Goal: Register for event/course

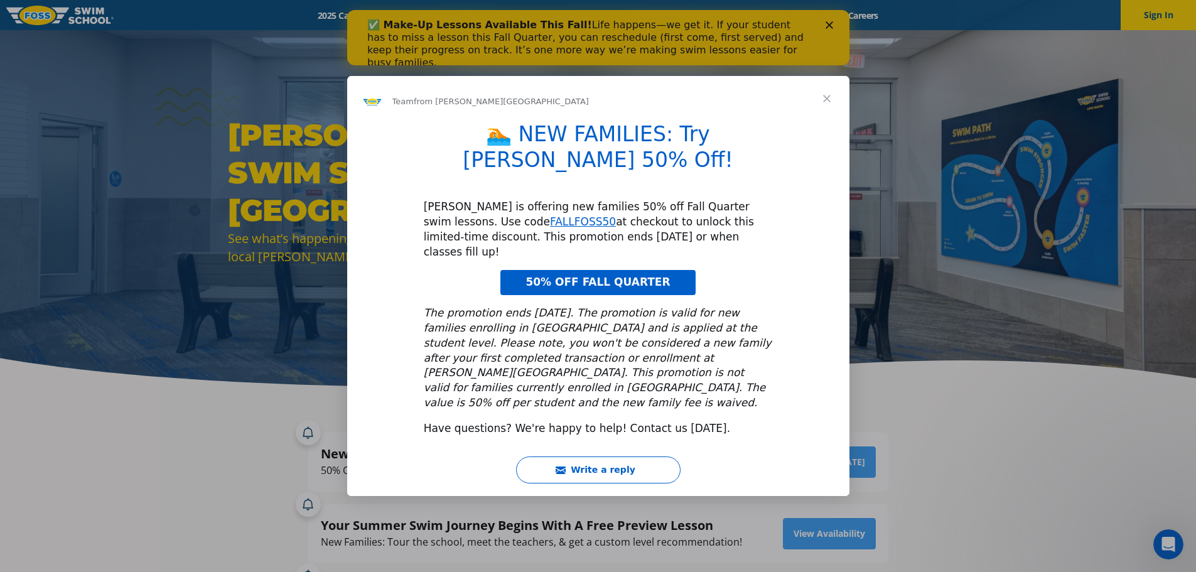
click at [831, 121] on span "Close" at bounding box center [826, 98] width 45 height 45
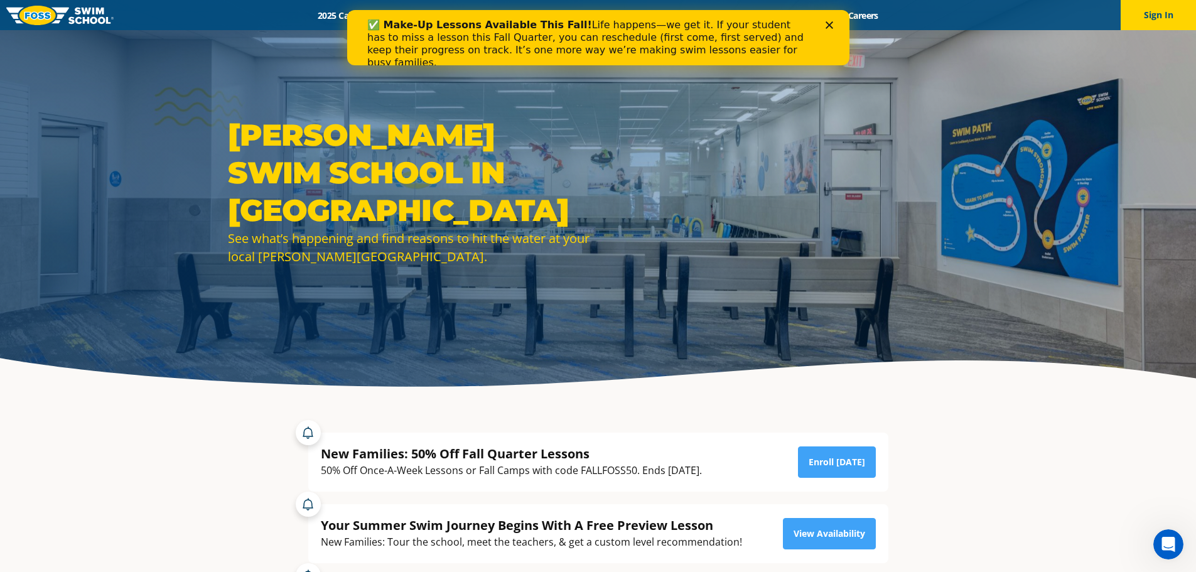
click at [829, 18] on div "✅ Make-Up Lessons Available This Fall! Life happens—we get it. If your student …" at bounding box center [598, 44] width 502 height 58
click at [828, 24] on icon "Close" at bounding box center [829, 25] width 8 height 8
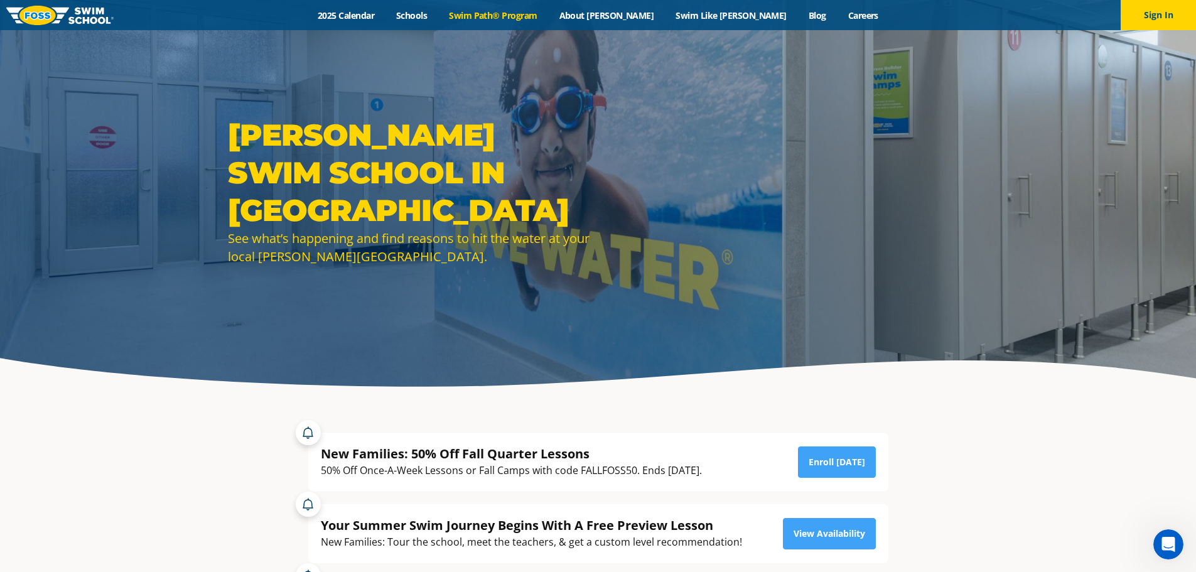
click at [538, 12] on link "Swim Path® Program" at bounding box center [493, 15] width 110 height 12
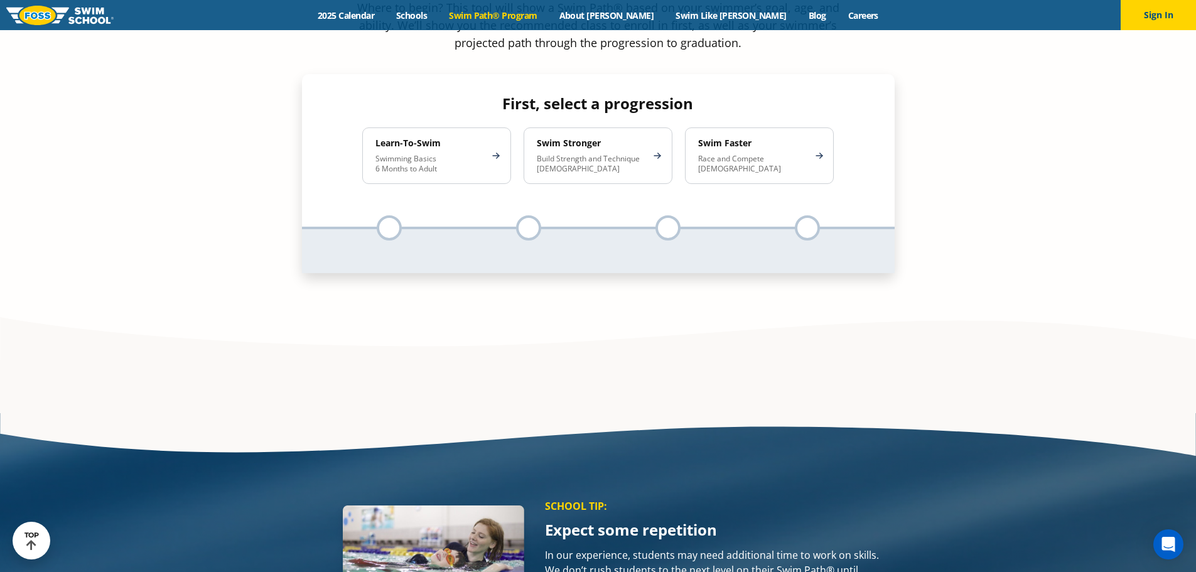
scroll to position [1319, 0]
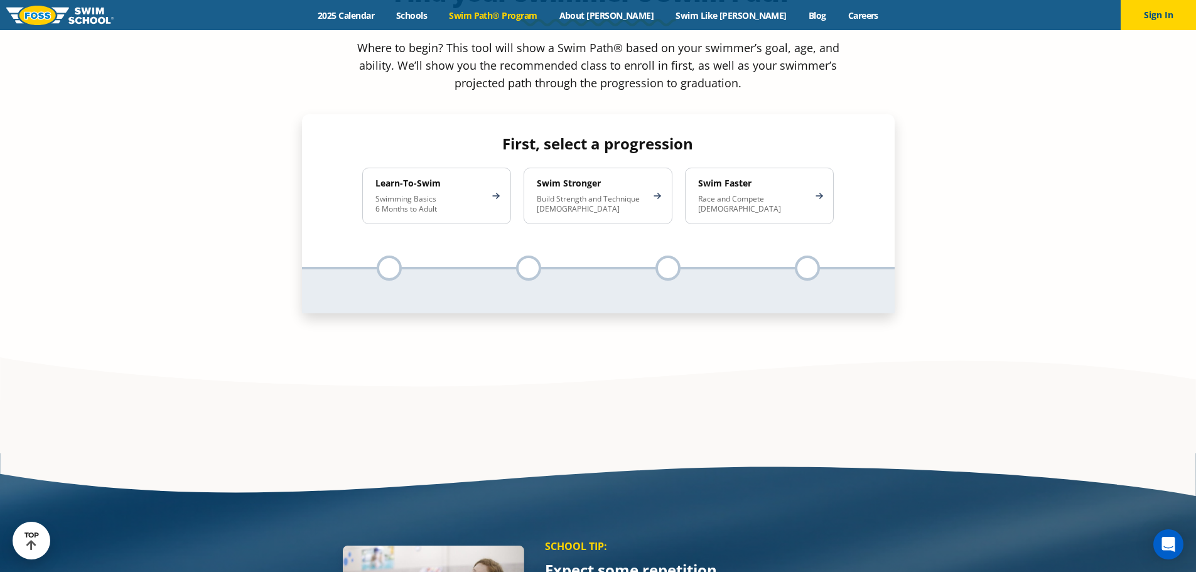
click at [388, 256] on div at bounding box center [389, 268] width 25 height 25
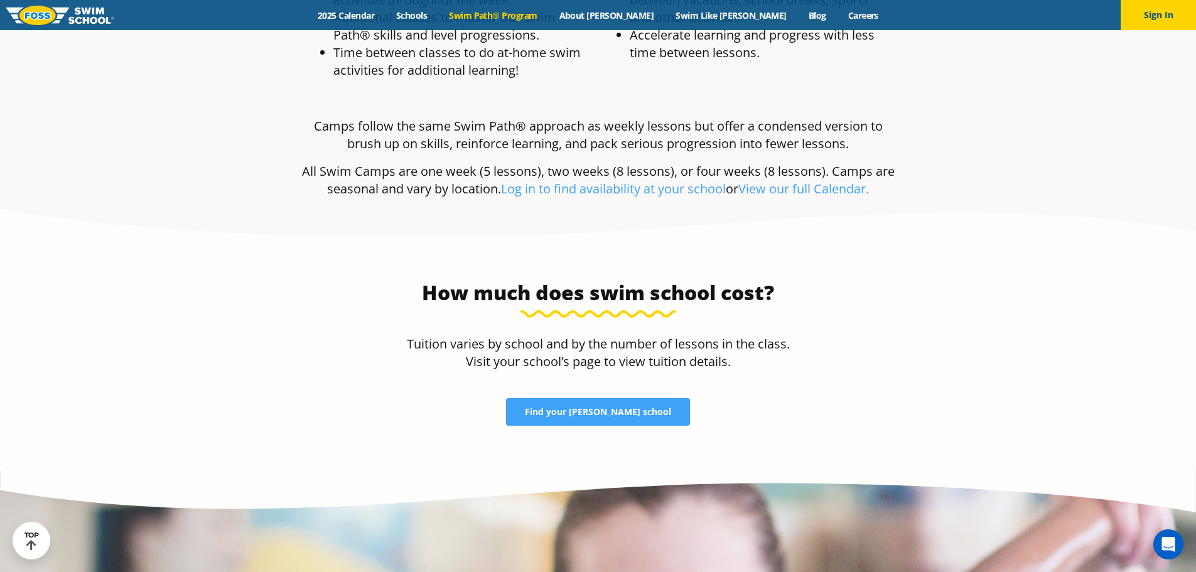
scroll to position [2575, 0]
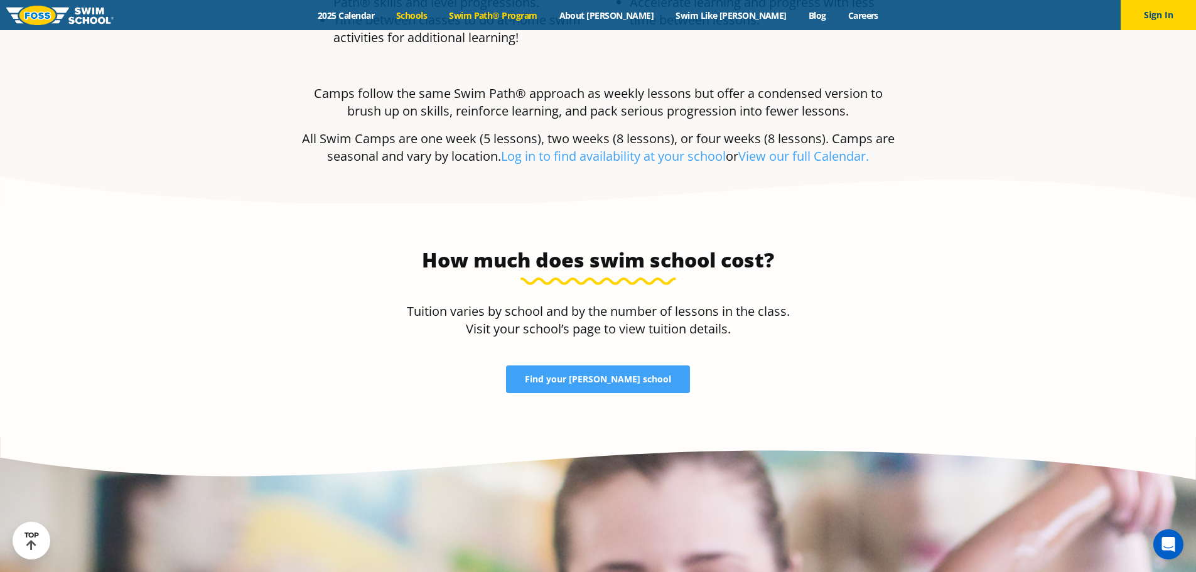
click at [438, 13] on link "Schools" at bounding box center [412, 15] width 53 height 12
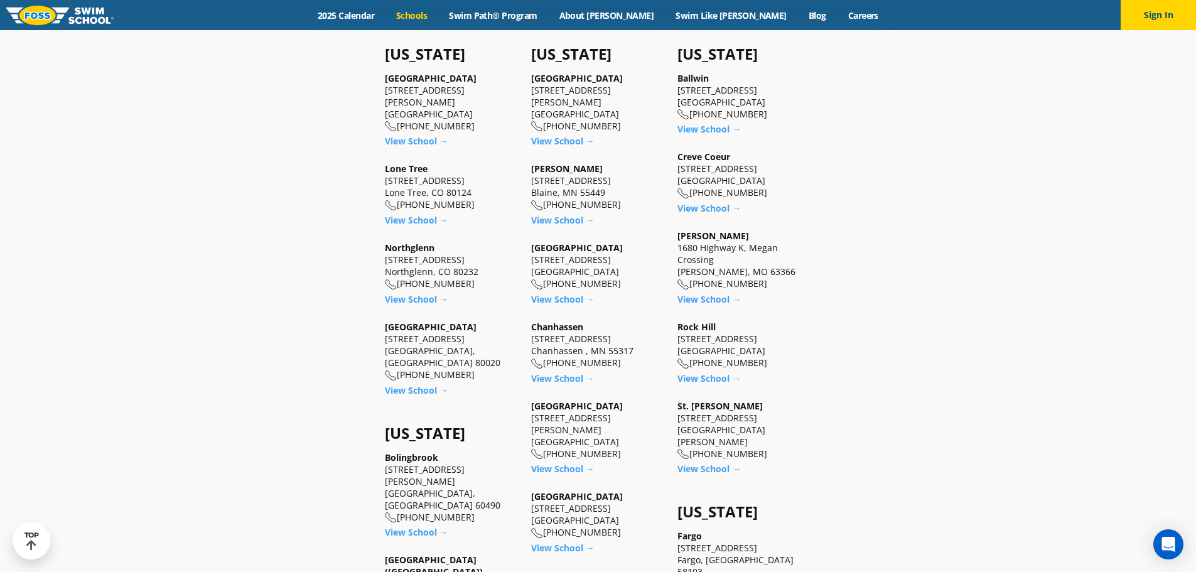
scroll to position [502, 0]
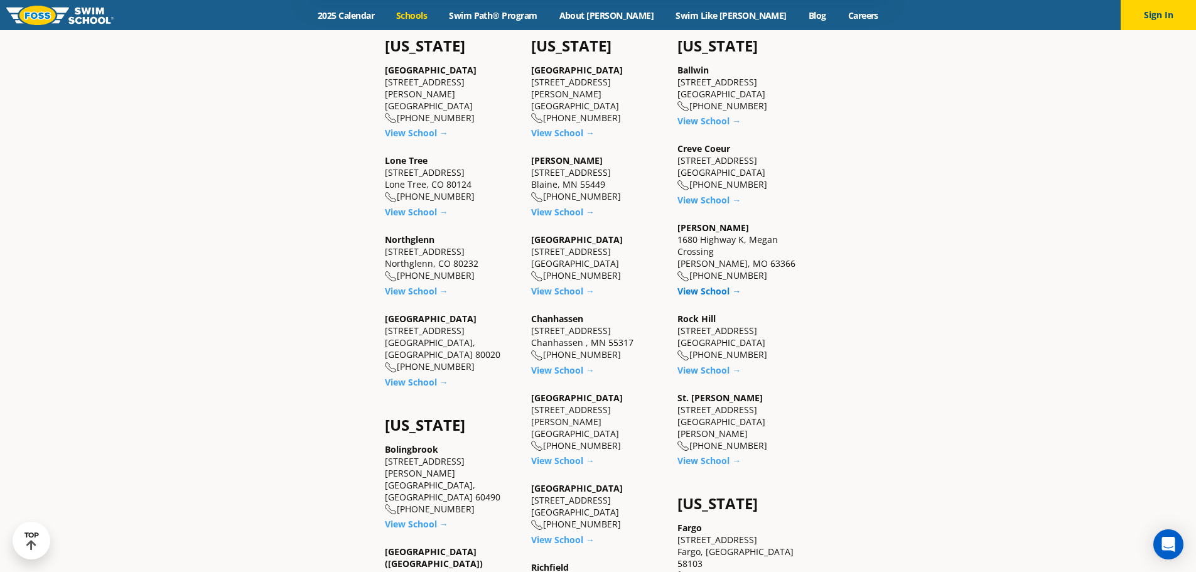
click at [698, 292] on link "View School →" at bounding box center [709, 291] width 63 height 12
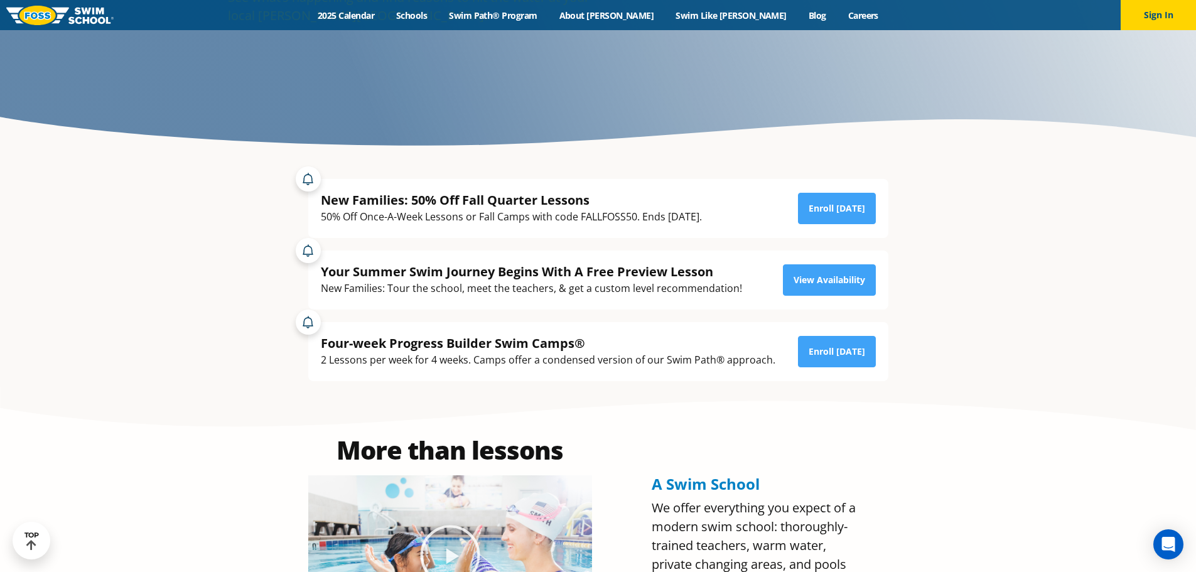
scroll to position [234, 0]
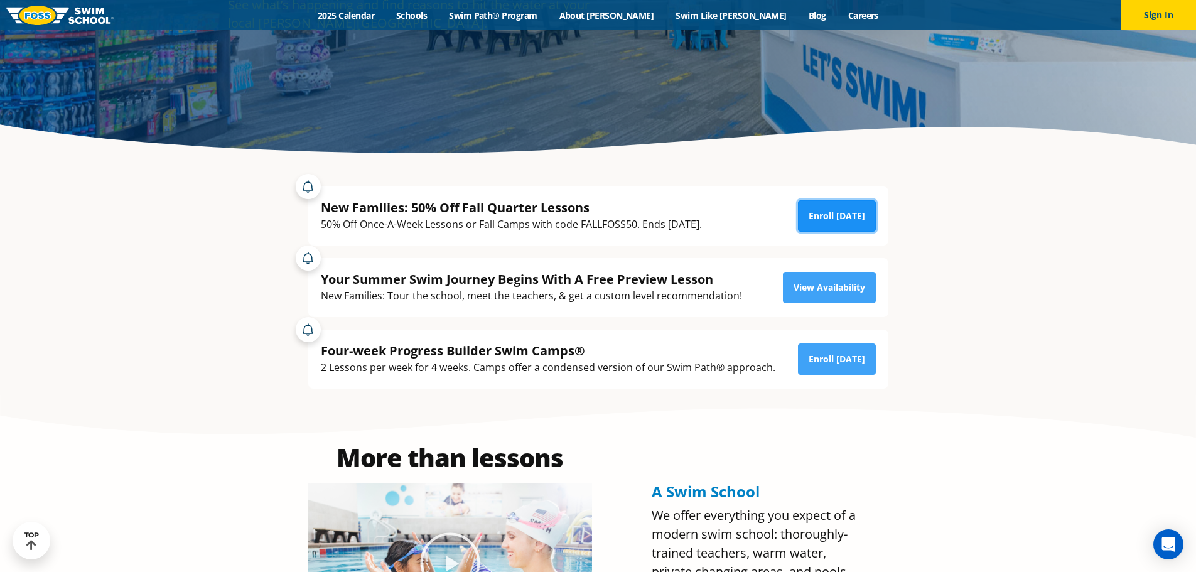
click at [830, 215] on link "Enroll [DATE]" at bounding box center [837, 215] width 78 height 31
